Goal: Navigation & Orientation: Find specific page/section

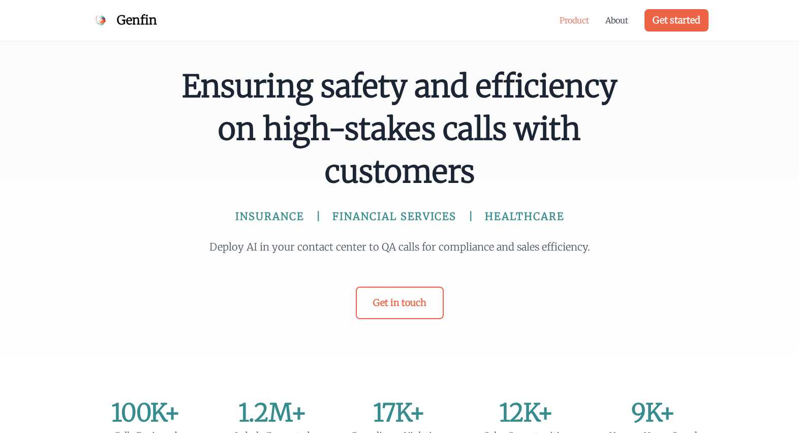
click at [582, 20] on link "Product" at bounding box center [573, 20] width 29 height 12
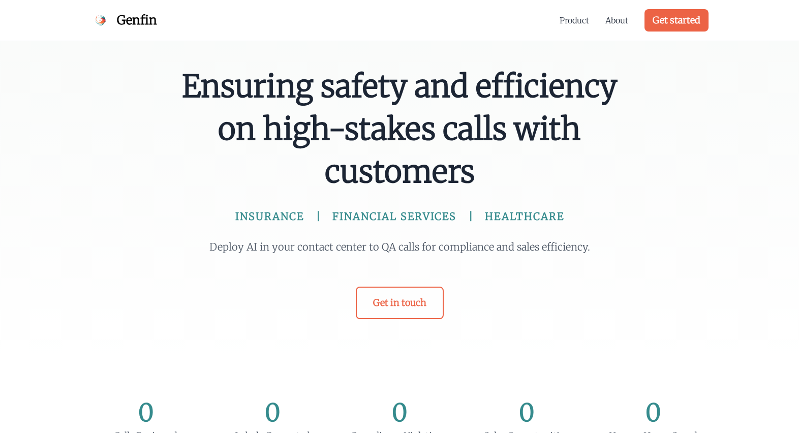
scroll to position [840, 0]
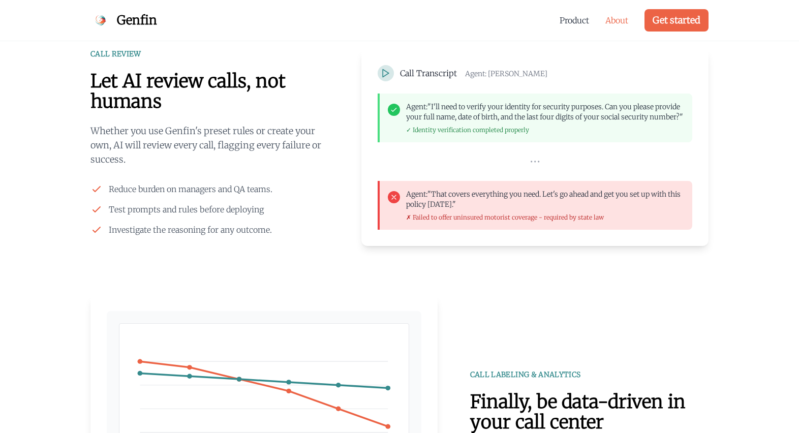
click at [609, 21] on link "About" at bounding box center [616, 20] width 23 height 12
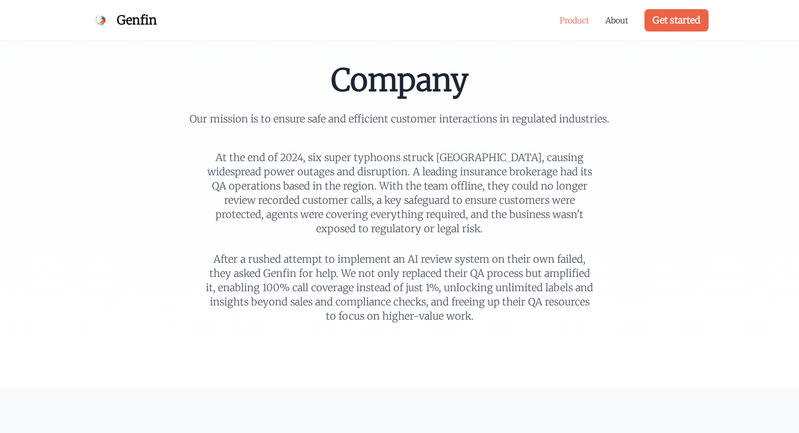
click at [577, 23] on link "Product" at bounding box center [573, 20] width 29 height 12
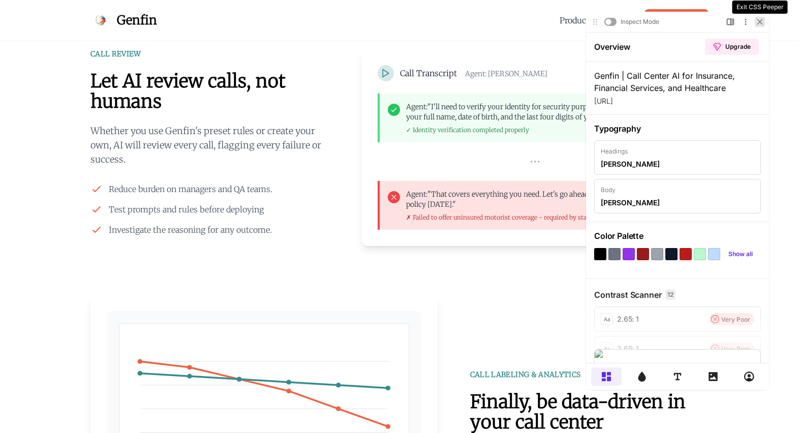
click at [758, 21] on icon at bounding box center [760, 22] width 6 height 6
